Goal: Navigation & Orientation: Find specific page/section

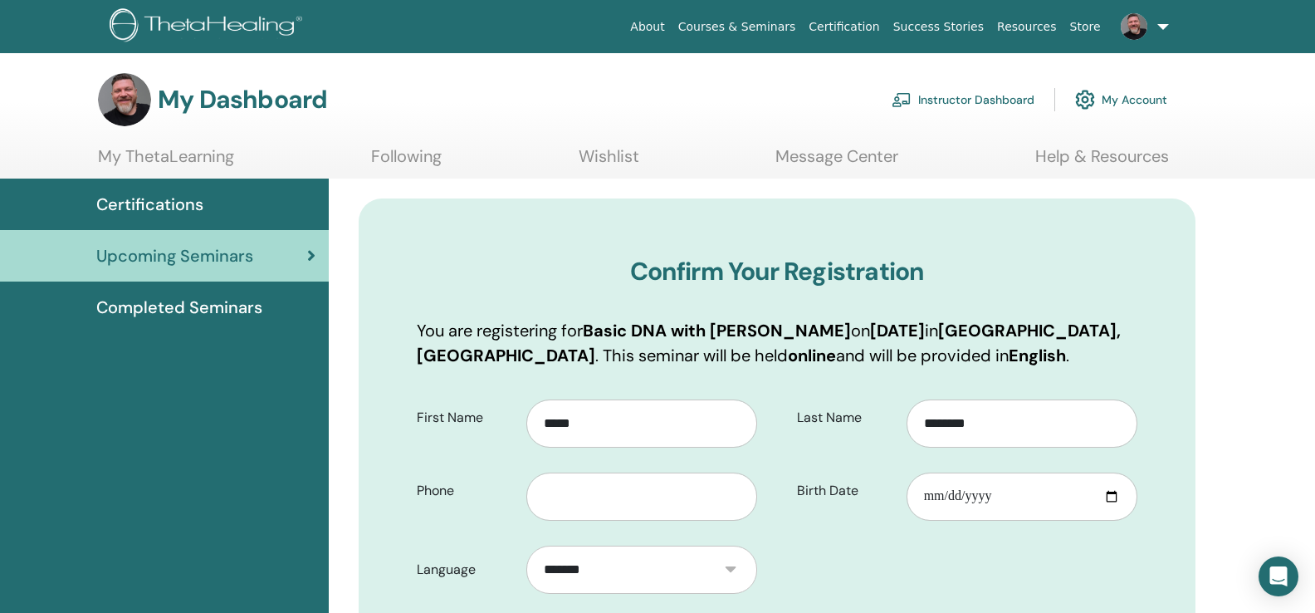
click at [203, 255] on span "Upcoming Seminars" at bounding box center [174, 255] width 157 height 25
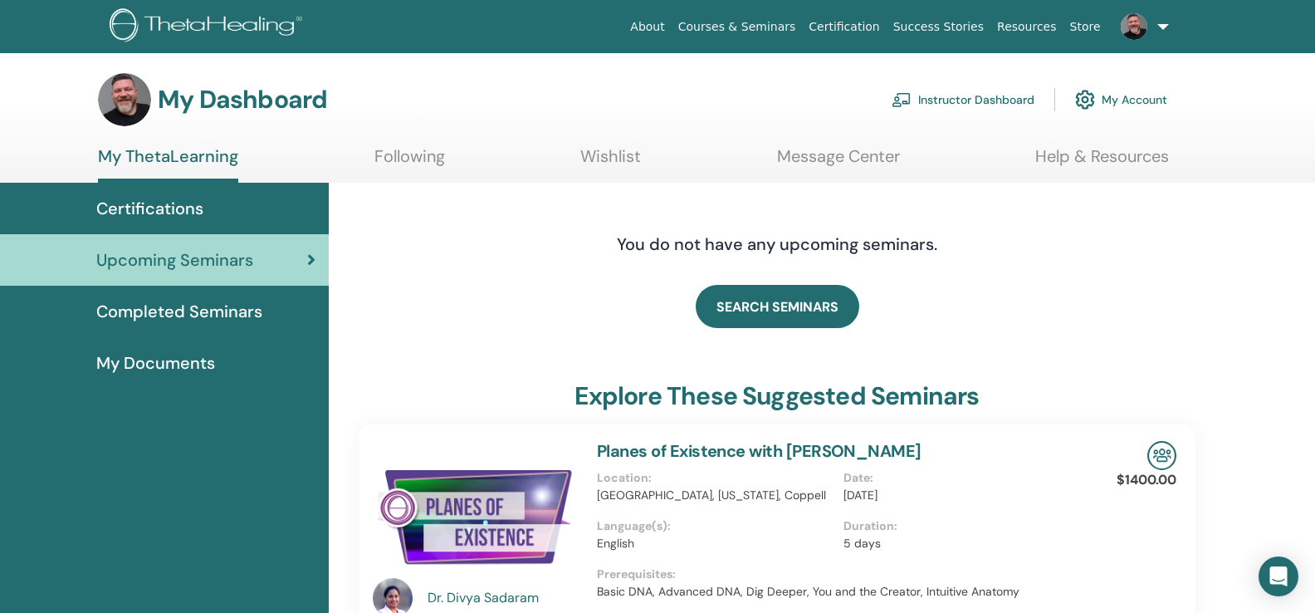
click at [955, 95] on link "Instructor Dashboard" at bounding box center [963, 99] width 143 height 37
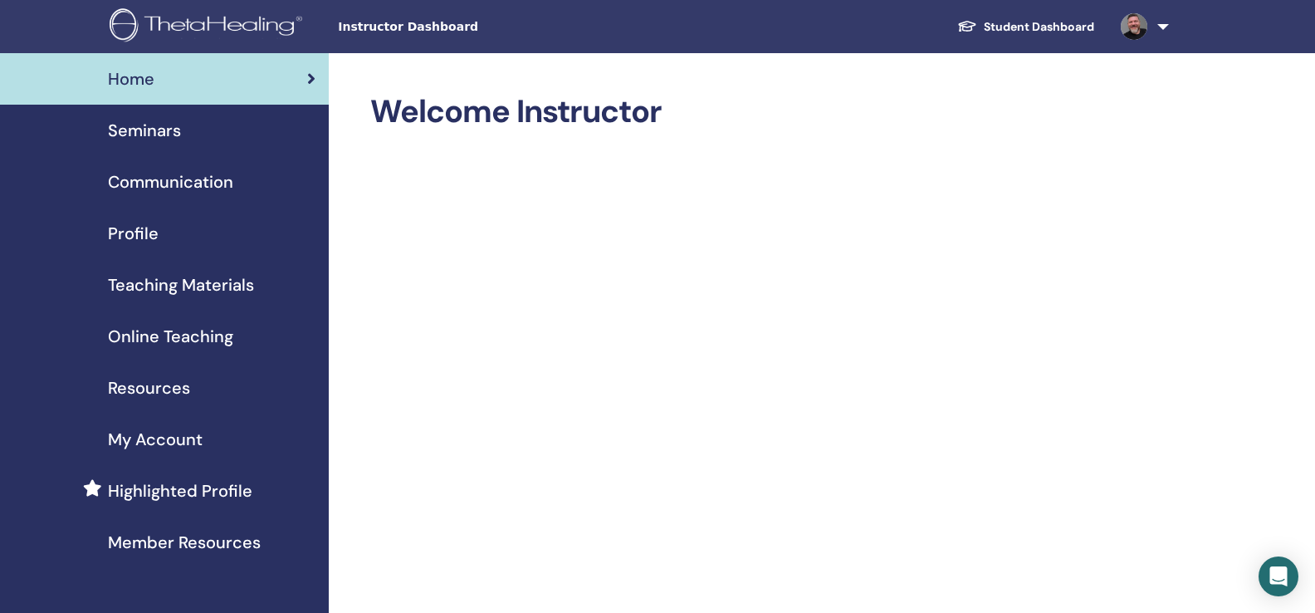
click at [164, 134] on span "Seminars" at bounding box center [144, 130] width 73 height 25
